Goal: Task Accomplishment & Management: Manage account settings

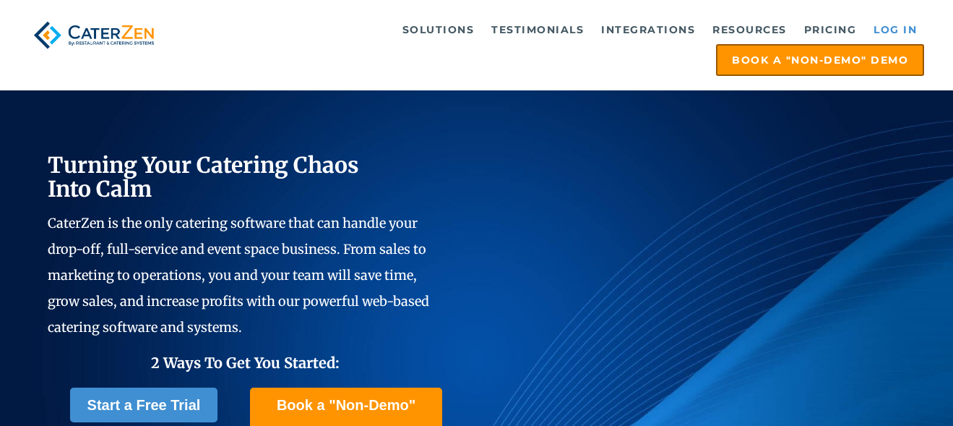
click at [894, 32] on link "Log in" at bounding box center [896, 29] width 58 height 29
click at [887, 29] on link "Log in" at bounding box center [896, 29] width 58 height 29
click at [913, 32] on link "Log in" at bounding box center [896, 29] width 58 height 29
